Goal: Information Seeking & Learning: Learn about a topic

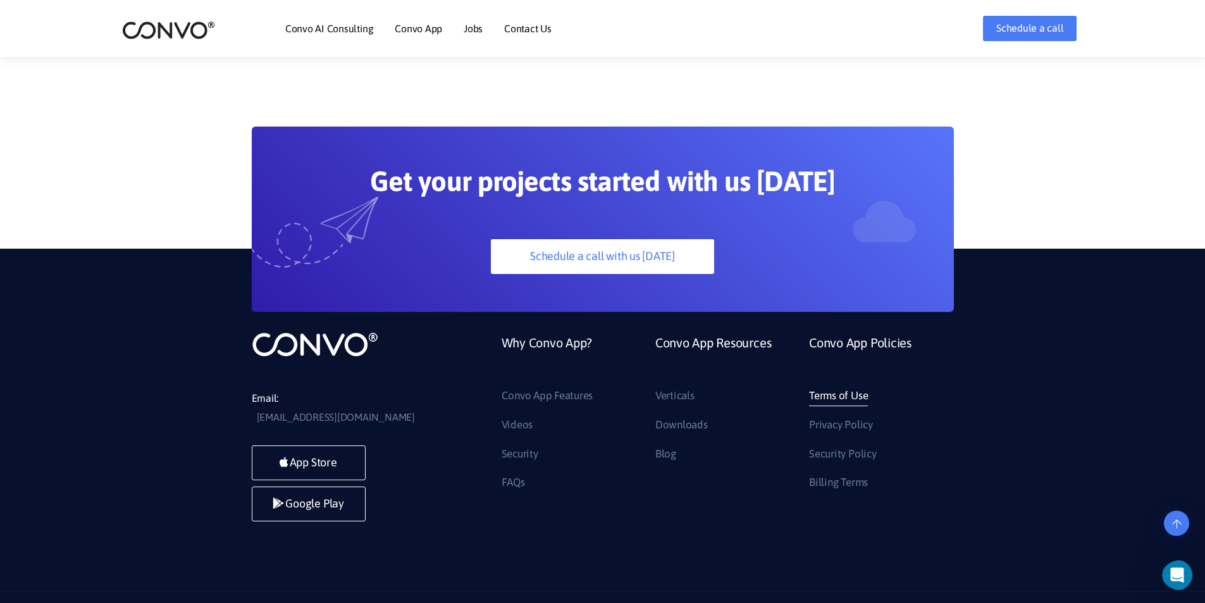
click at [824, 386] on link "Terms of Use" at bounding box center [838, 396] width 59 height 20
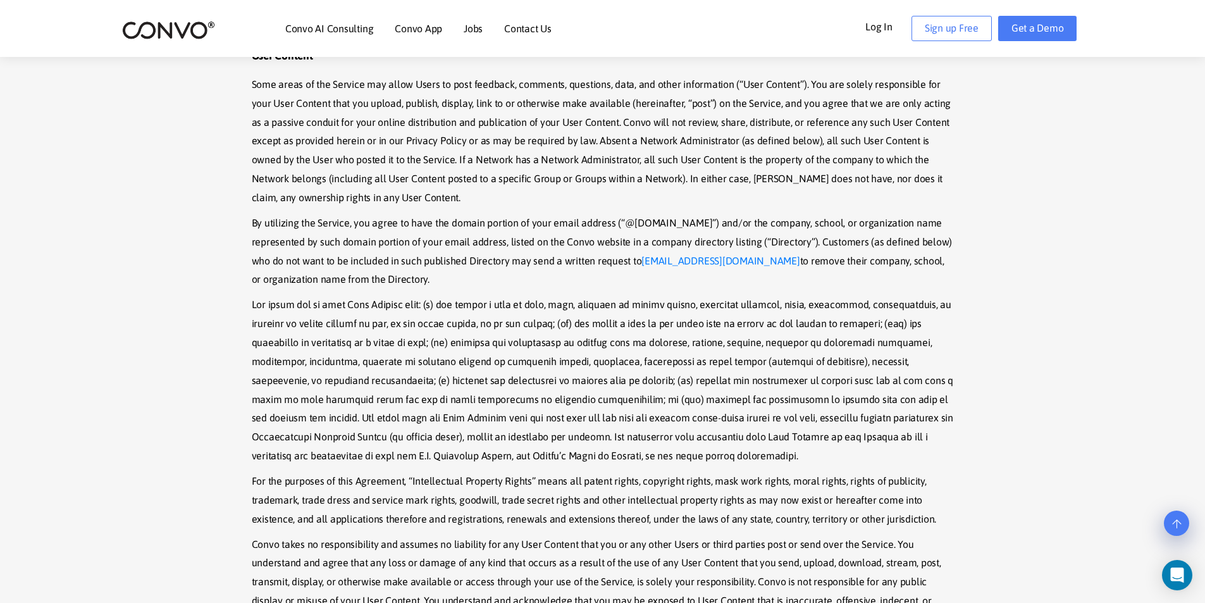
scroll to position [1708, 0]
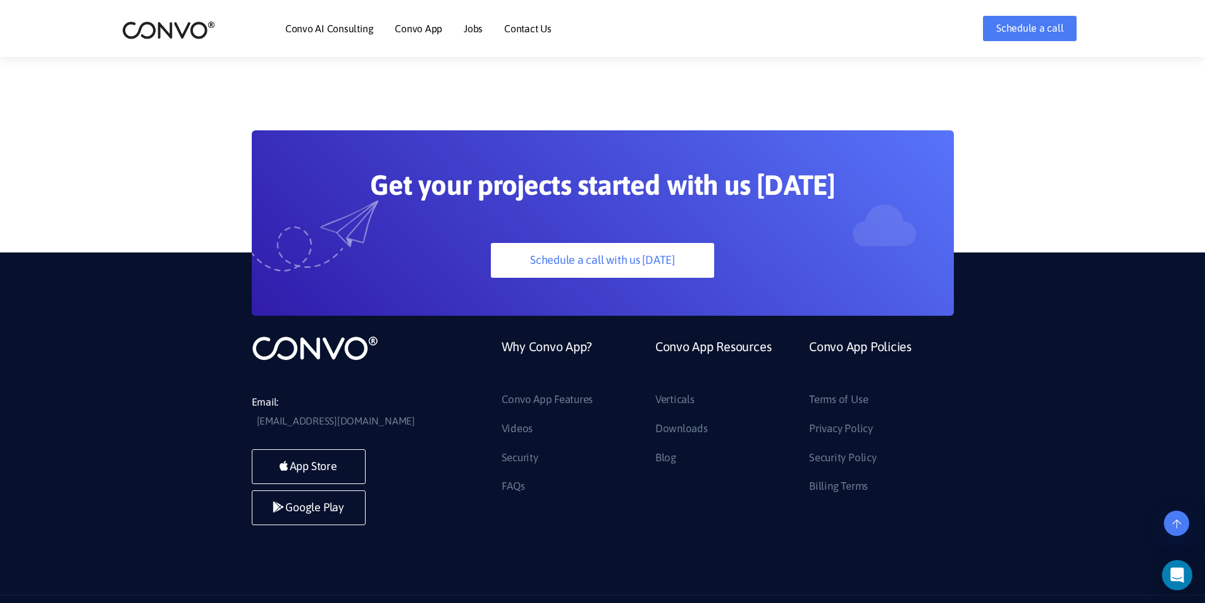
scroll to position [3529, 0]
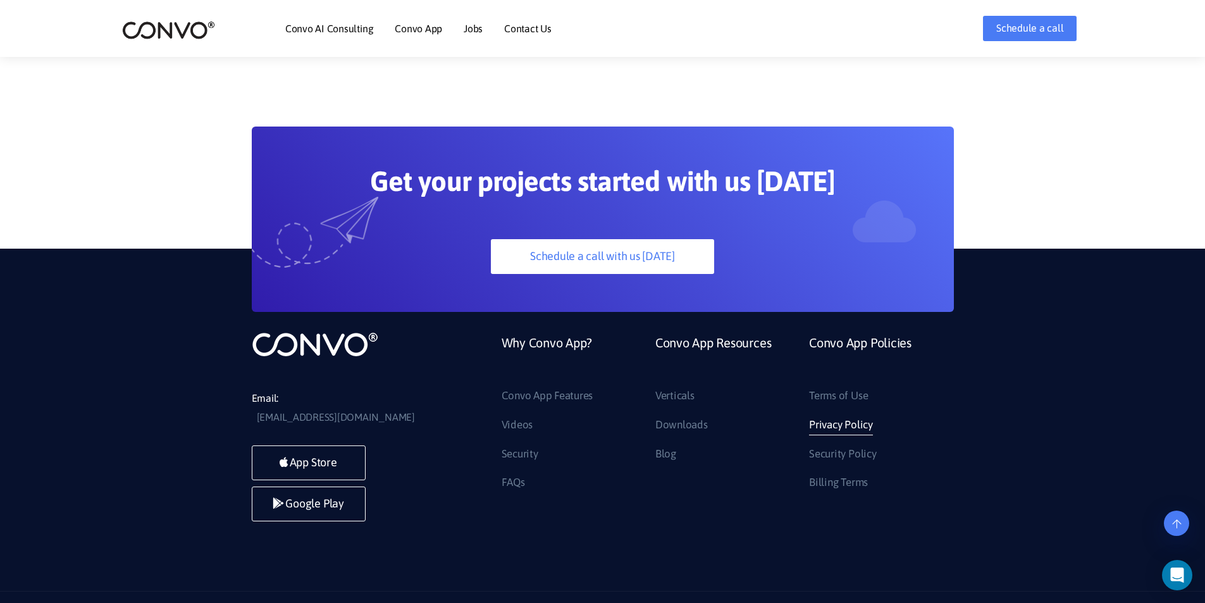
click at [828, 415] on link "Privacy Policy" at bounding box center [841, 425] width 64 height 20
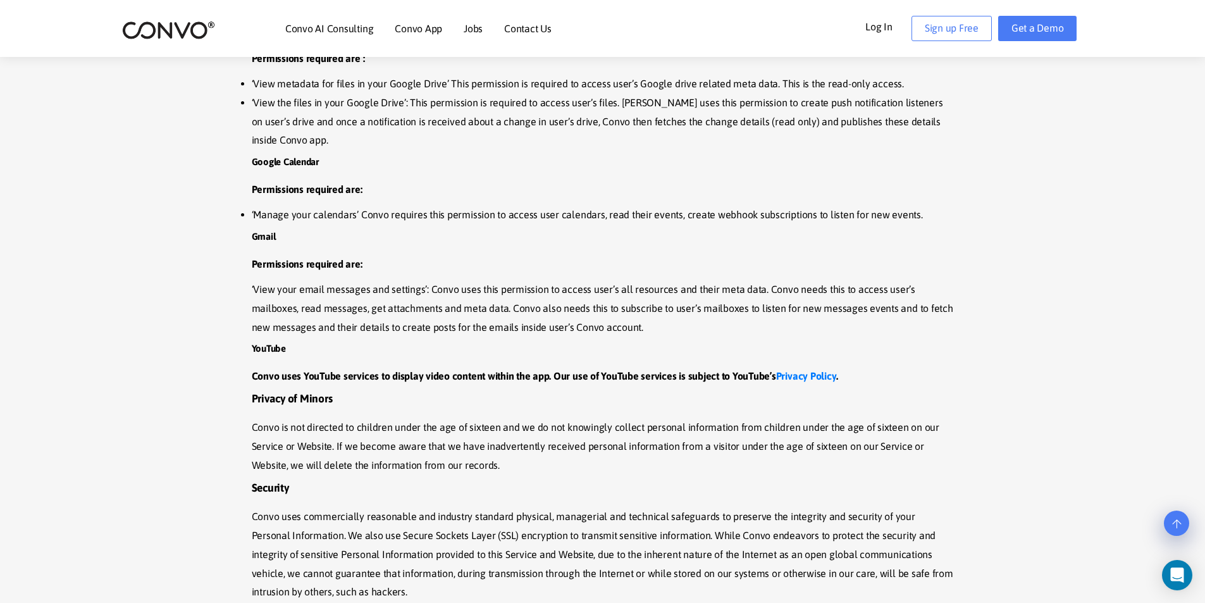
scroll to position [3796, 0]
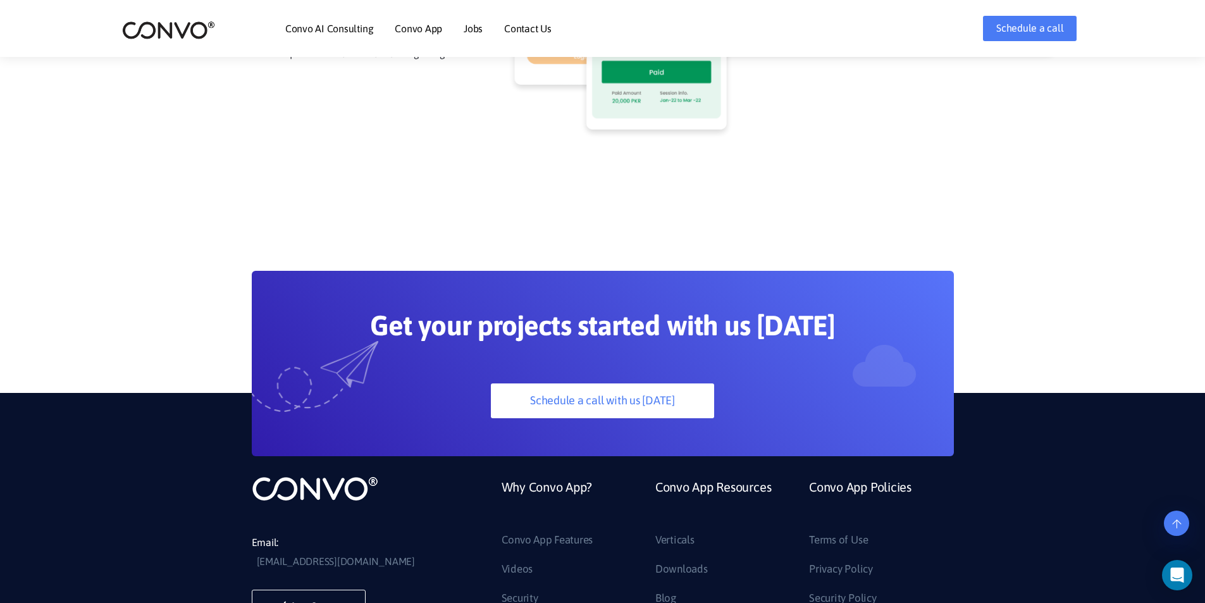
scroll to position [3529, 0]
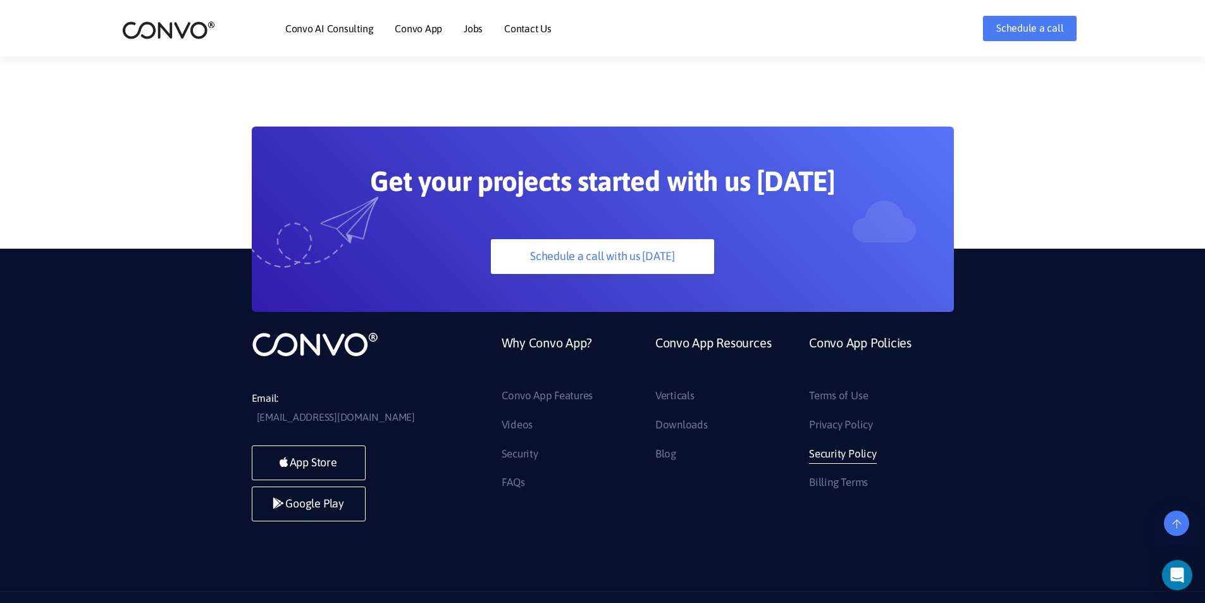
click at [835, 444] on link "Security Policy" at bounding box center [842, 454] width 67 height 20
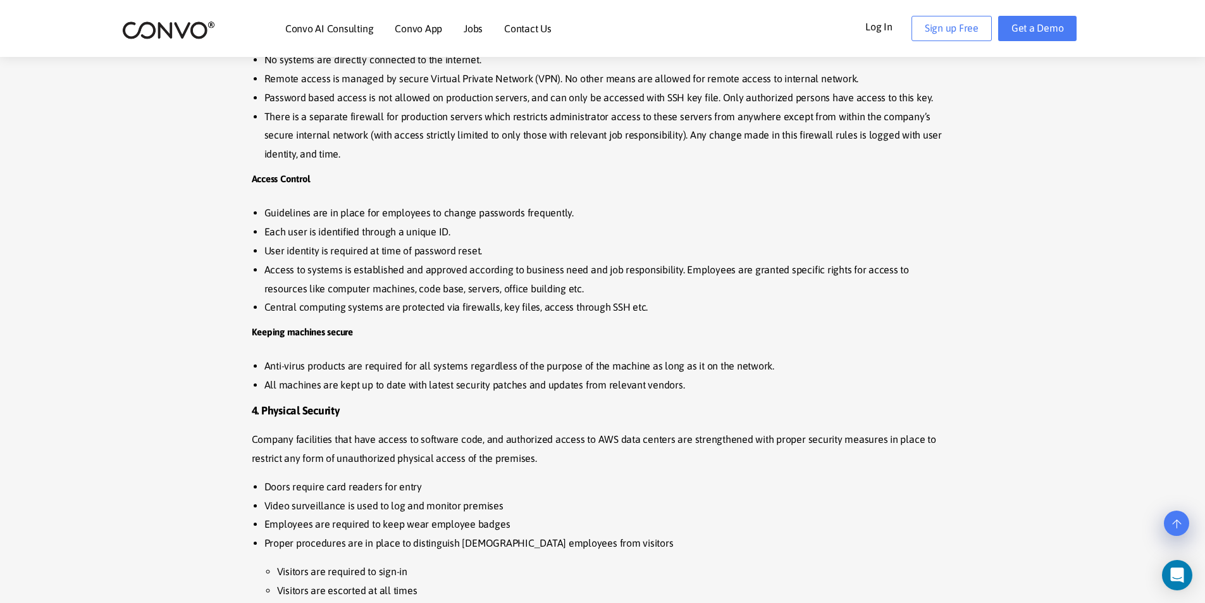
scroll to position [1265, 0]
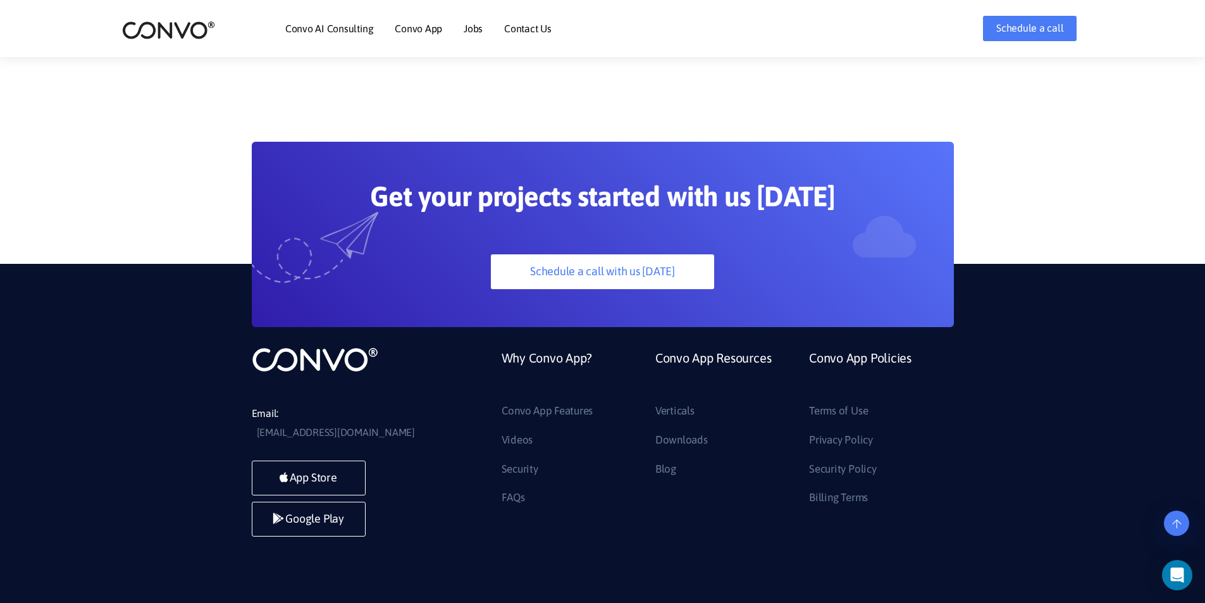
scroll to position [3529, 0]
